Goal: Task Accomplishment & Management: Use online tool/utility

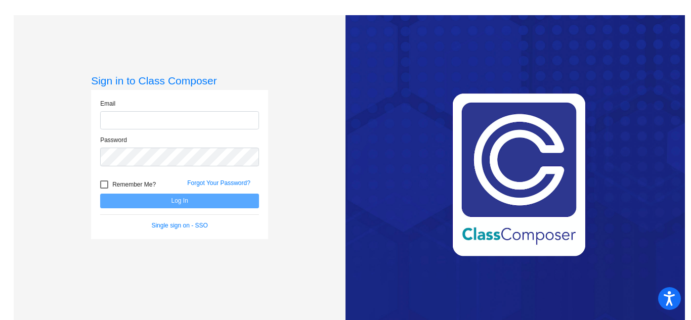
type input "[EMAIL_ADDRESS][DOMAIN_NAME]"
click at [215, 198] on button "Log In" at bounding box center [179, 201] width 159 height 15
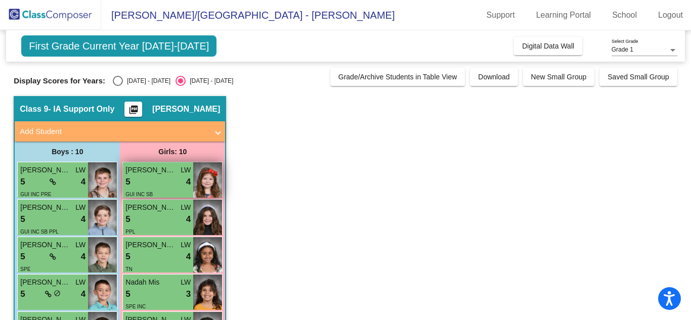
click at [179, 186] on div "5 lock do_not_disturb_alt 4" at bounding box center [158, 182] width 65 height 13
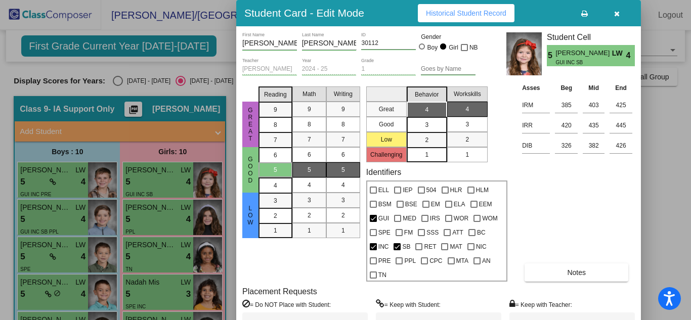
click at [566, 236] on div "Asses Beg [GEOGRAPHIC_DATA] IRM 385 403 425 IRR 420 435 445 DIB 326 382 426 Not…" at bounding box center [577, 182] width 115 height 199
click at [619, 15] on icon "button" at bounding box center [618, 13] width 6 height 7
